Goal: Task Accomplishment & Management: Manage account settings

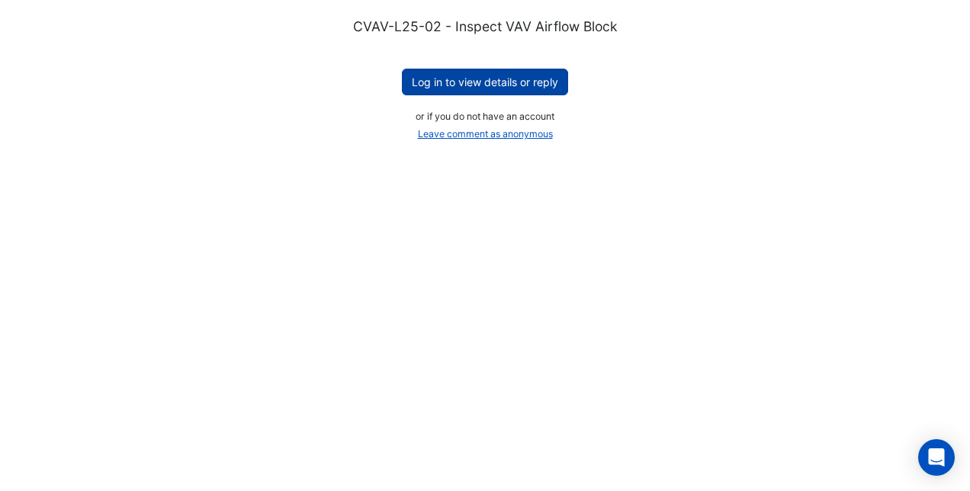
click at [483, 82] on button "Log in to view details or reply" at bounding box center [485, 82] width 166 height 27
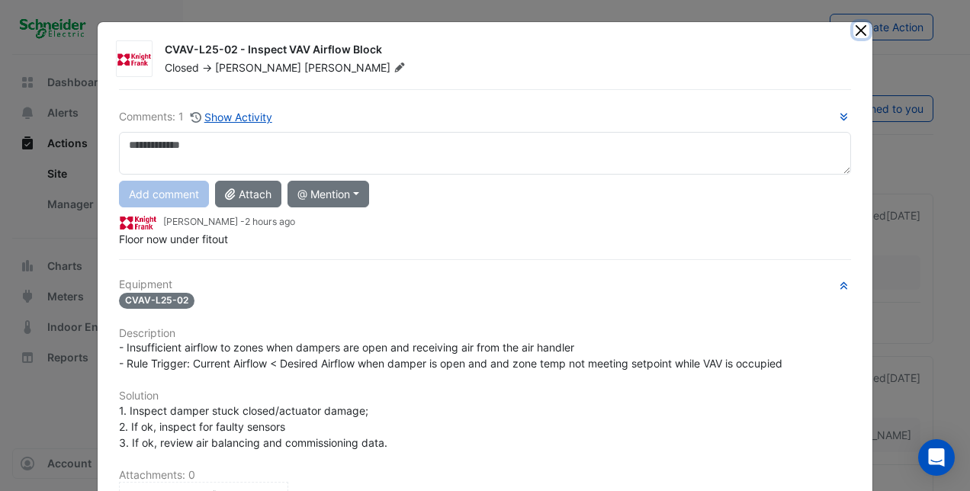
click at [853, 24] on button "Close" at bounding box center [861, 30] width 16 height 16
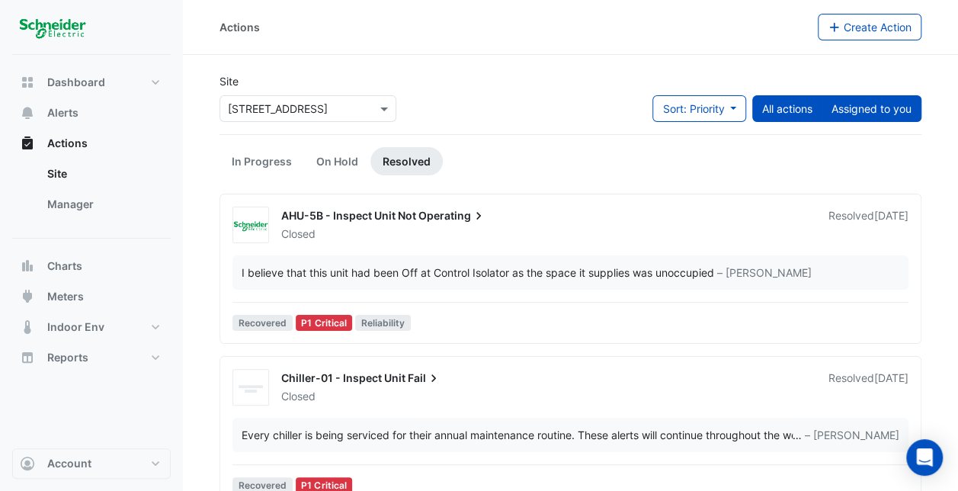
click at [852, 108] on button "Assigned to you" at bounding box center [872, 108] width 100 height 27
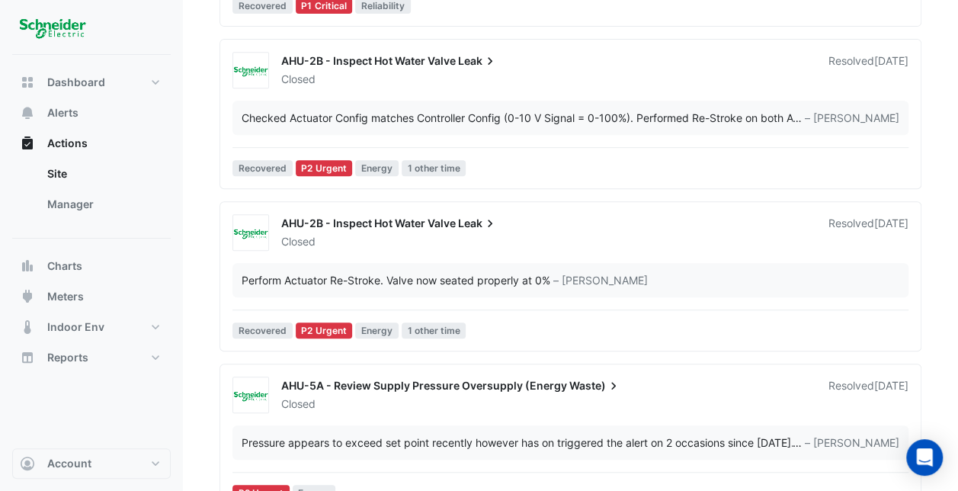
scroll to position [335, 0]
